Goal: Information Seeking & Learning: Learn about a topic

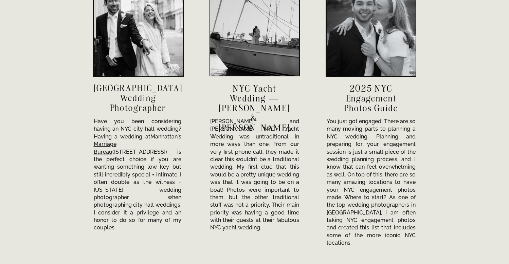
scroll to position [2358, 0]
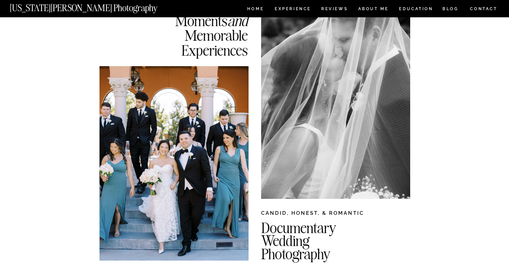
scroll to position [77, 0]
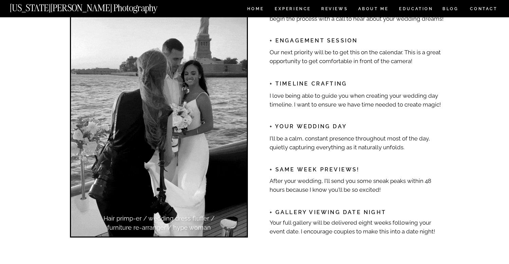
scroll to position [1080, 0]
